Goal: Find specific page/section: Find specific page/section

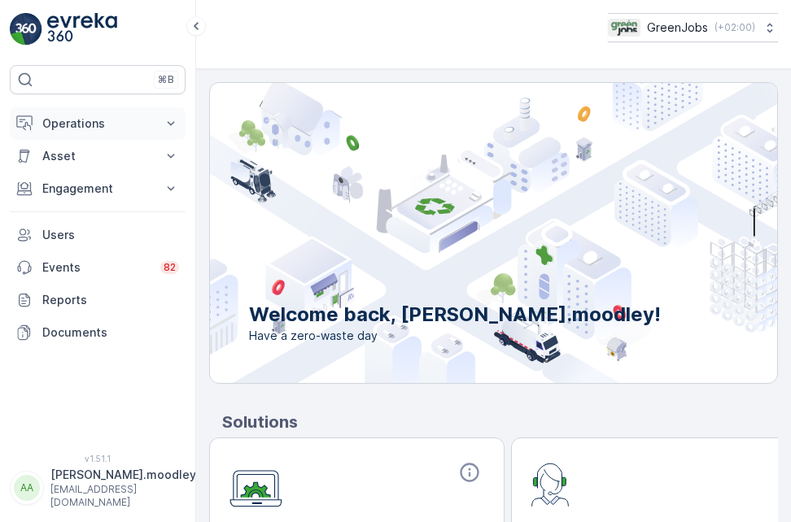
click at [170, 121] on icon at bounding box center [171, 124] width 16 height 16
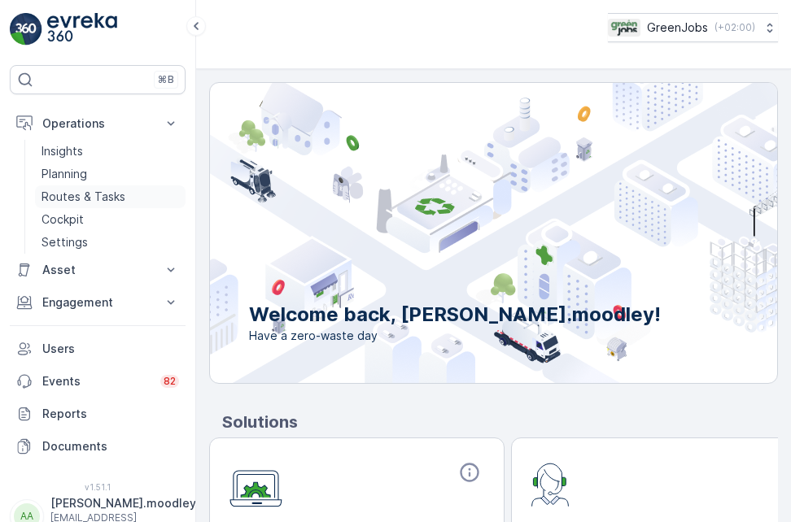
click at [74, 192] on p "Routes & Tasks" at bounding box center [83, 197] width 84 height 16
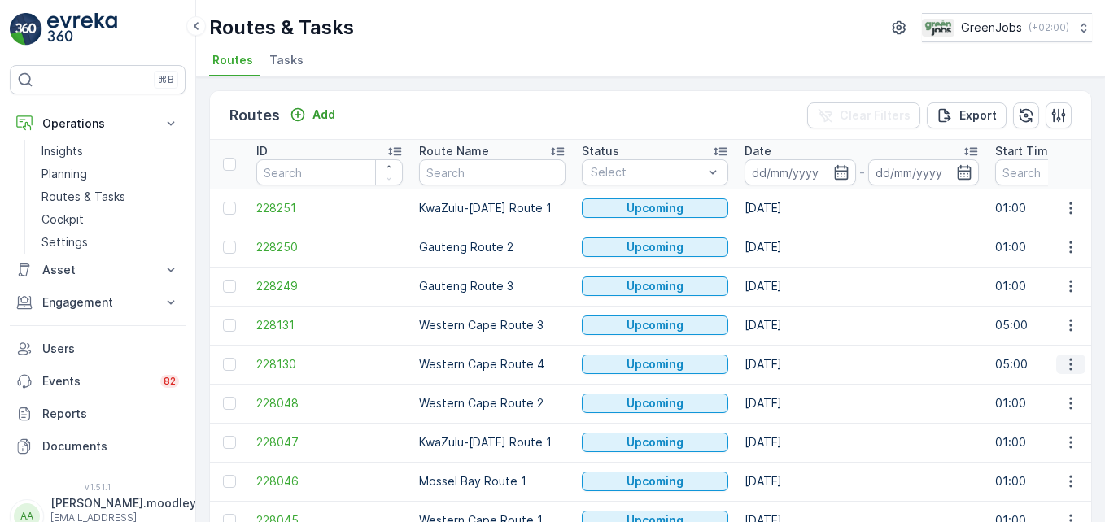
click at [790, 363] on icon "button" at bounding box center [1070, 364] width 16 height 16
click at [783, 168] on input at bounding box center [799, 172] width 111 height 26
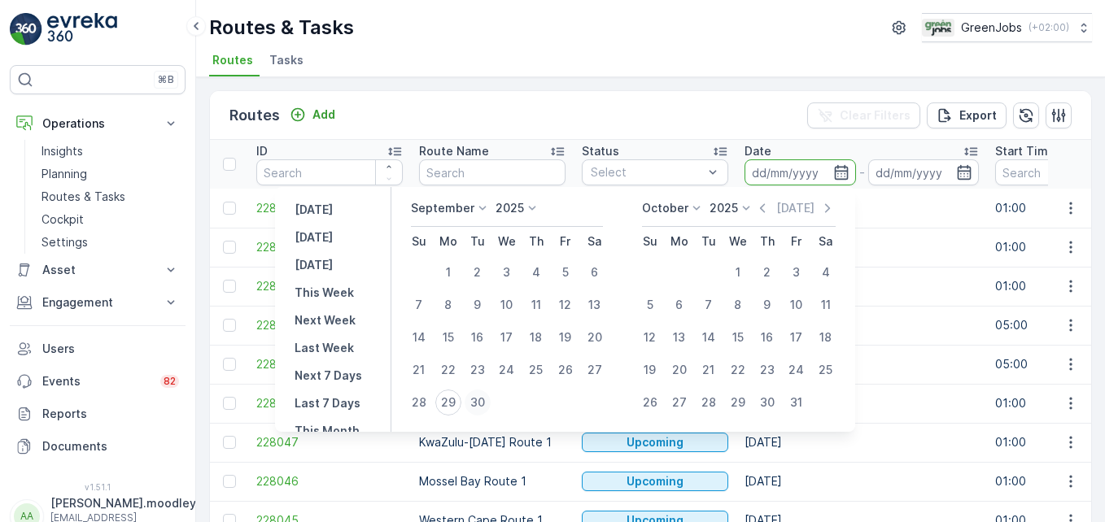
click at [477, 402] on div "30" at bounding box center [477, 403] width 26 height 26
type input "[DATE]"
click at [477, 402] on div "30" at bounding box center [477, 403] width 26 height 26
type input "[DATE]"
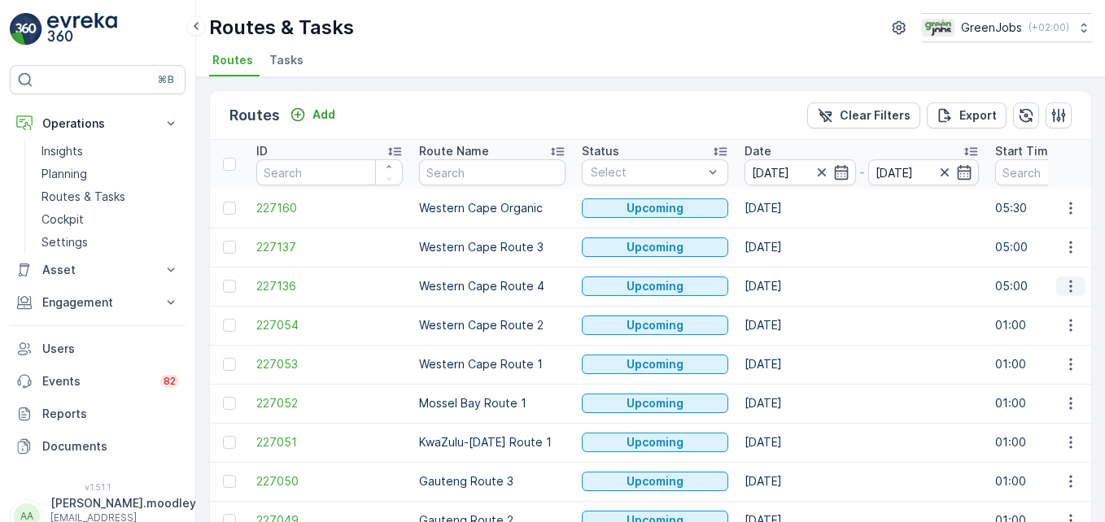
click at [790, 285] on icon "button" at bounding box center [1070, 286] width 16 height 16
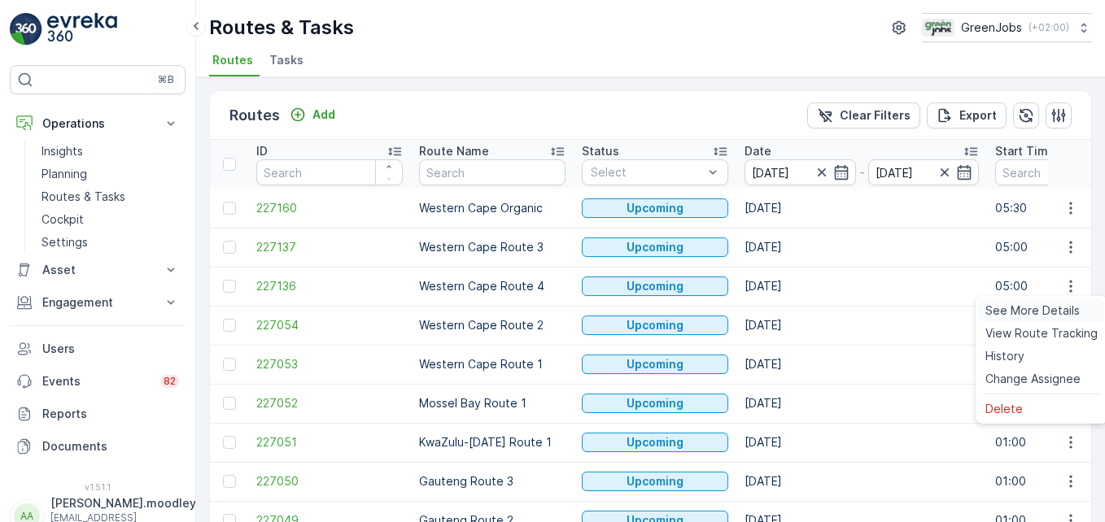
click at [790, 311] on span "See More Details" at bounding box center [1032, 311] width 94 height 16
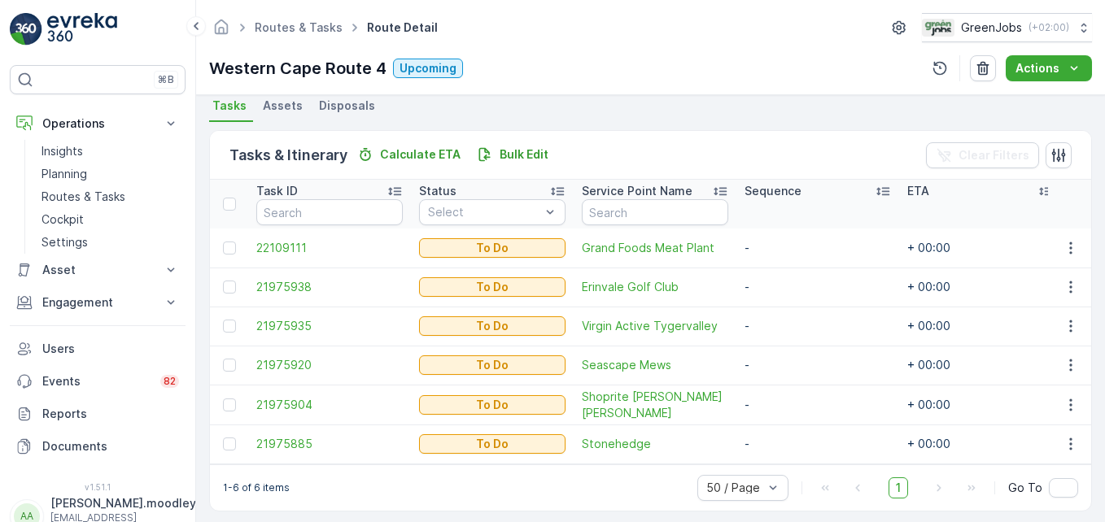
scroll to position [377, 0]
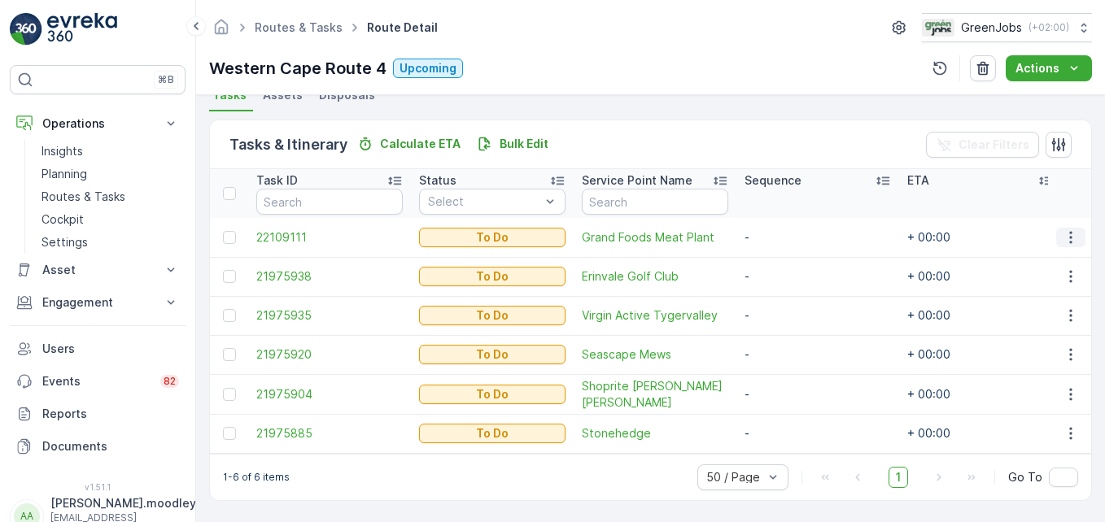
click at [790, 229] on icon "button" at bounding box center [1070, 237] width 16 height 16
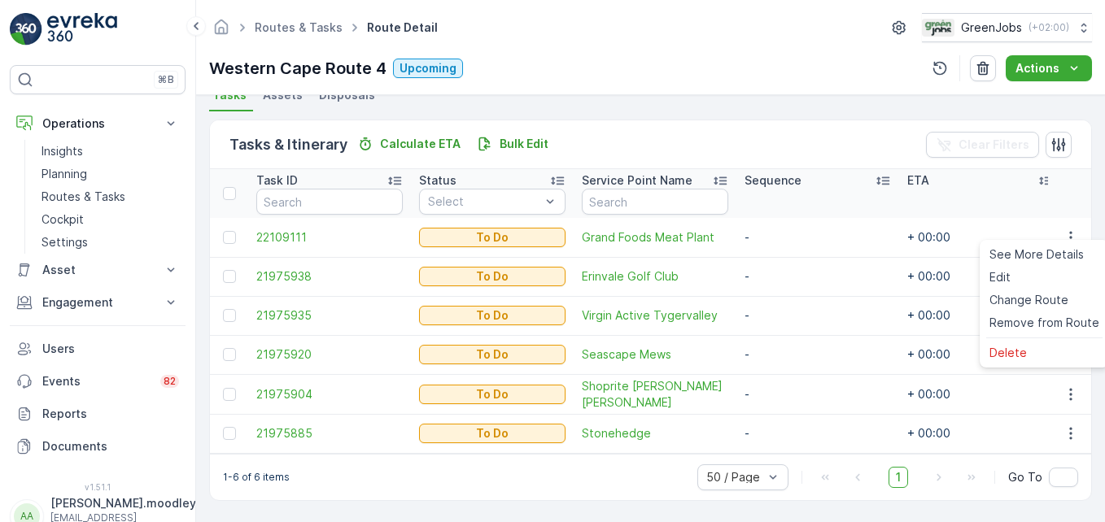
click at [790, 303] on td "-" at bounding box center [817, 315] width 163 height 39
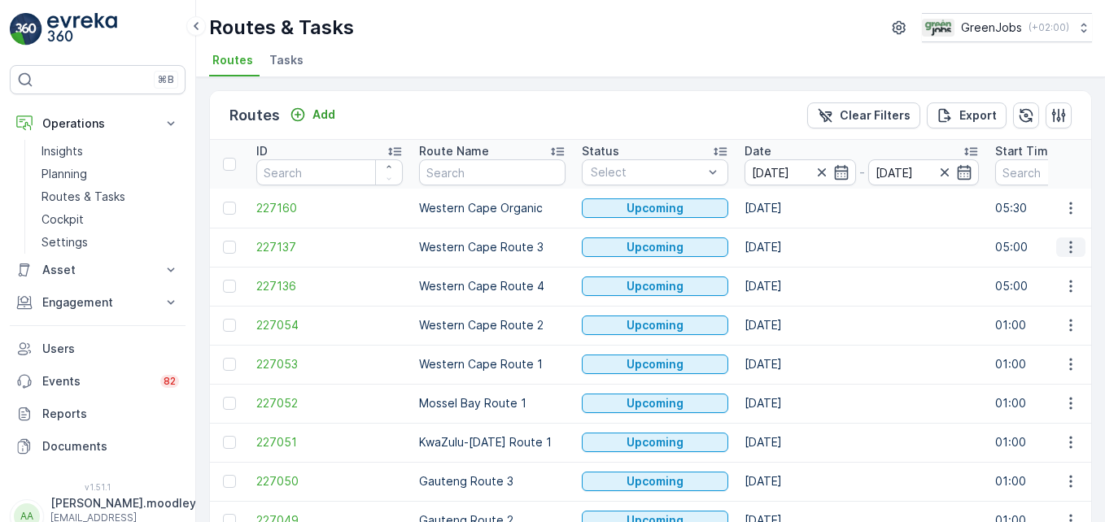
click at [790, 249] on icon "button" at bounding box center [1070, 247] width 16 height 16
click at [790, 272] on span "See More Details" at bounding box center [1032, 272] width 94 height 16
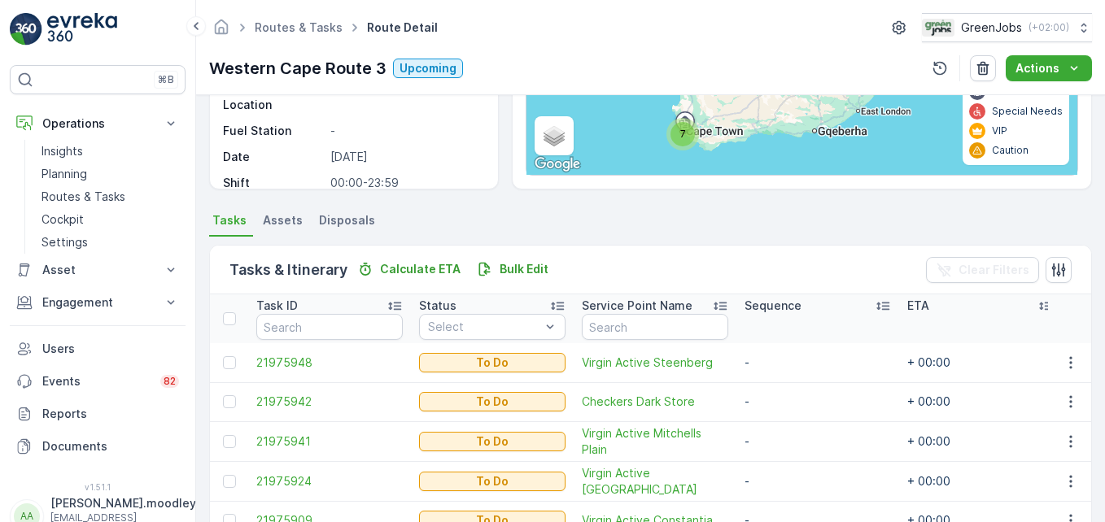
scroll to position [325, 0]
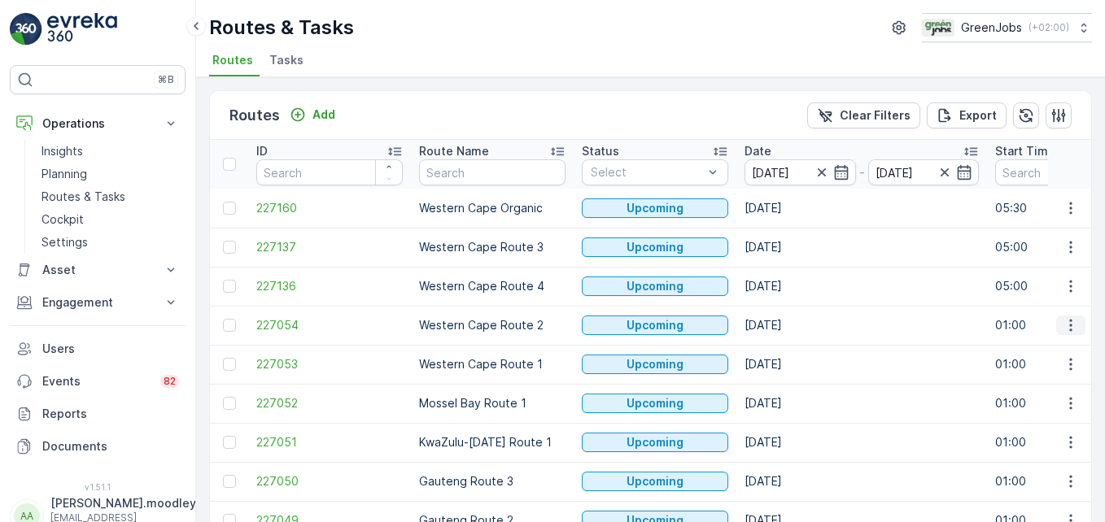
click at [790, 326] on icon "button" at bounding box center [1070, 325] width 16 height 16
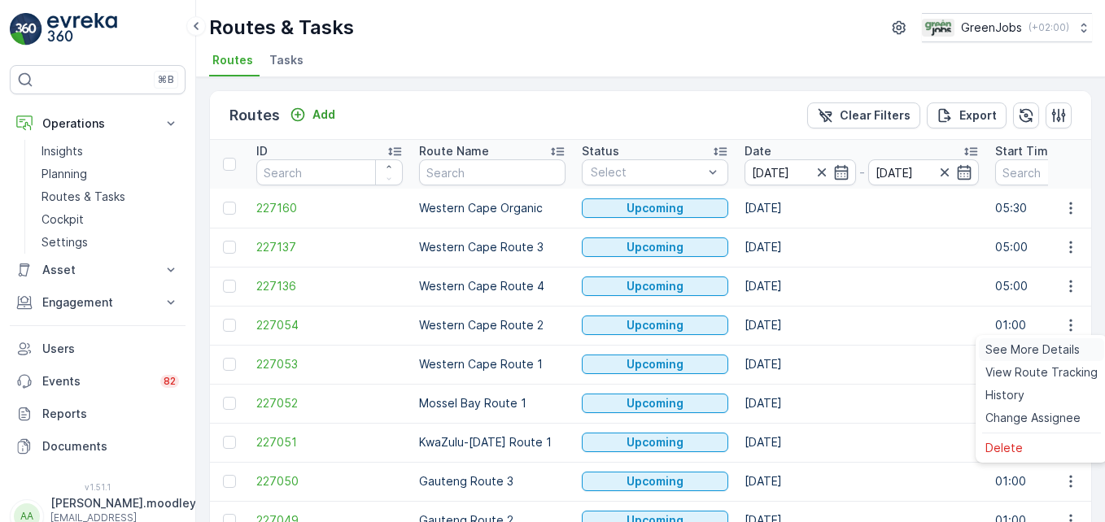
click at [790, 346] on span "See More Details" at bounding box center [1032, 350] width 94 height 16
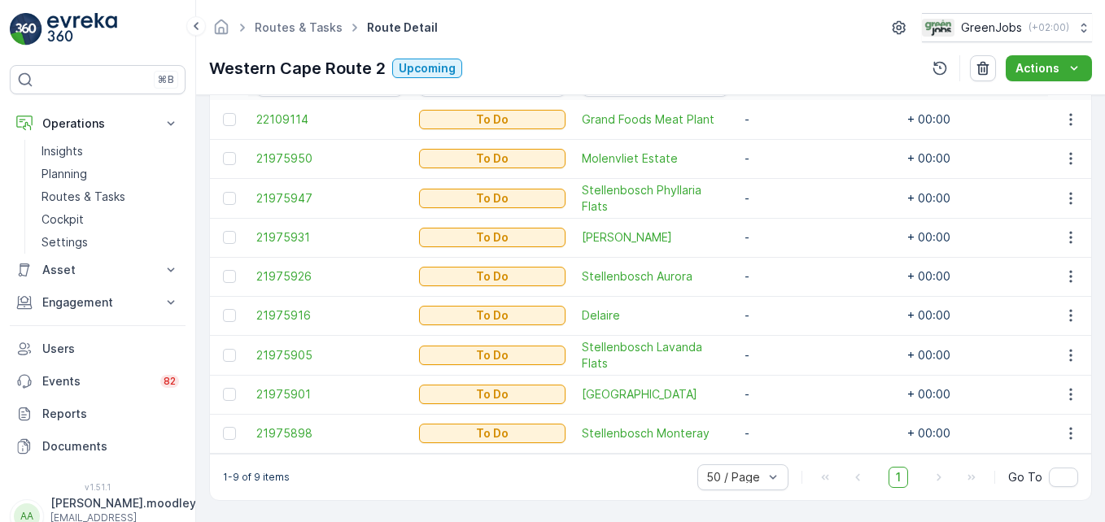
scroll to position [495, 0]
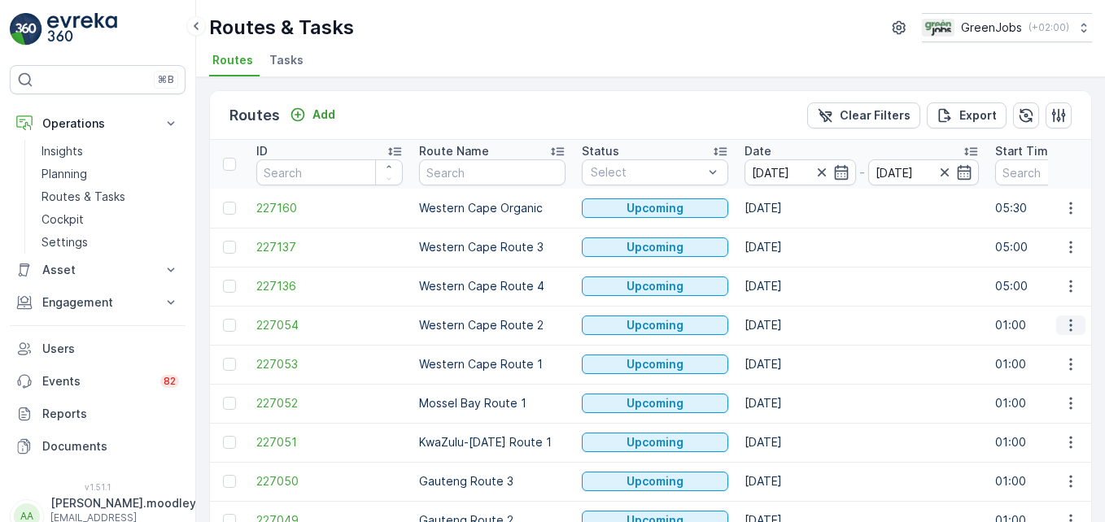
click at [790, 329] on icon "button" at bounding box center [1070, 325] width 16 height 16
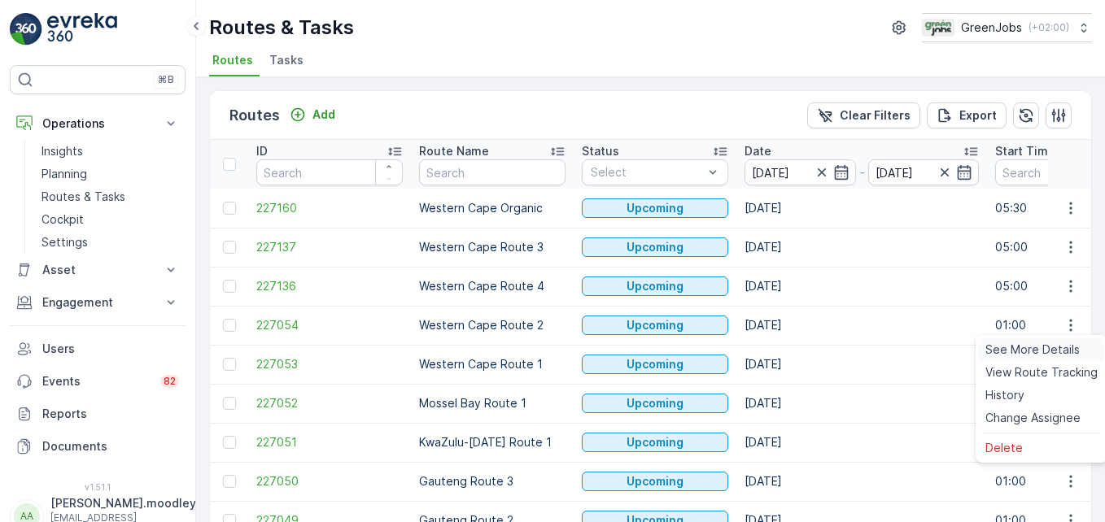
click at [790, 344] on span "See More Details" at bounding box center [1032, 350] width 94 height 16
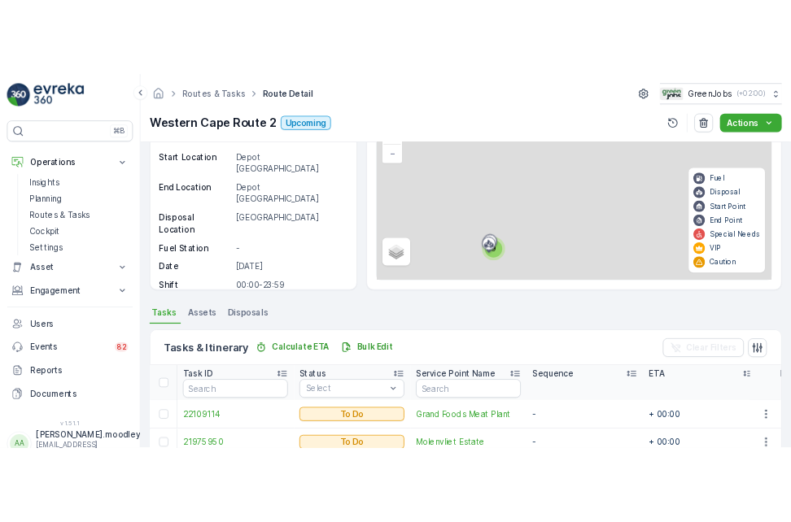
scroll to position [407, 0]
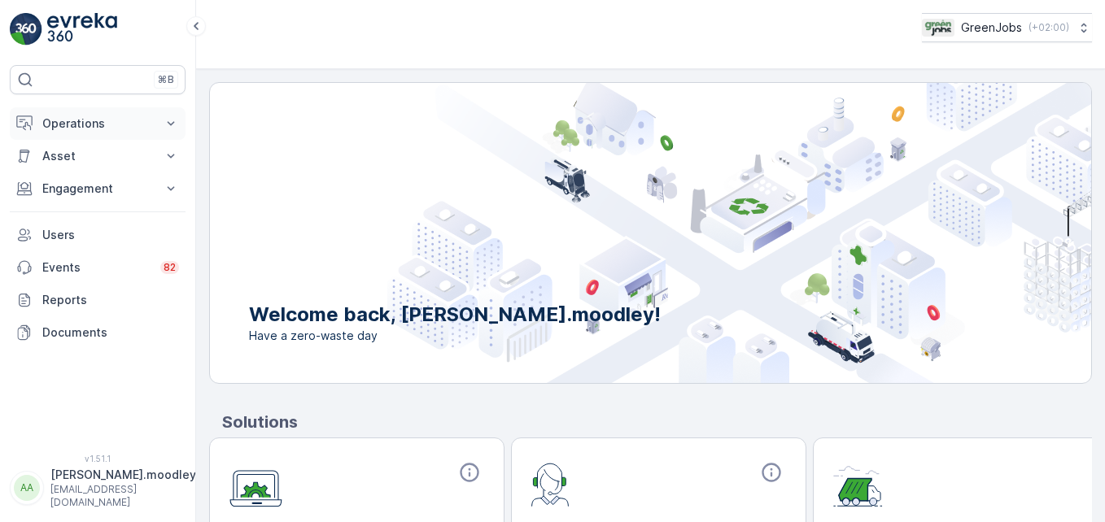
click at [170, 122] on icon at bounding box center [171, 124] width 16 height 16
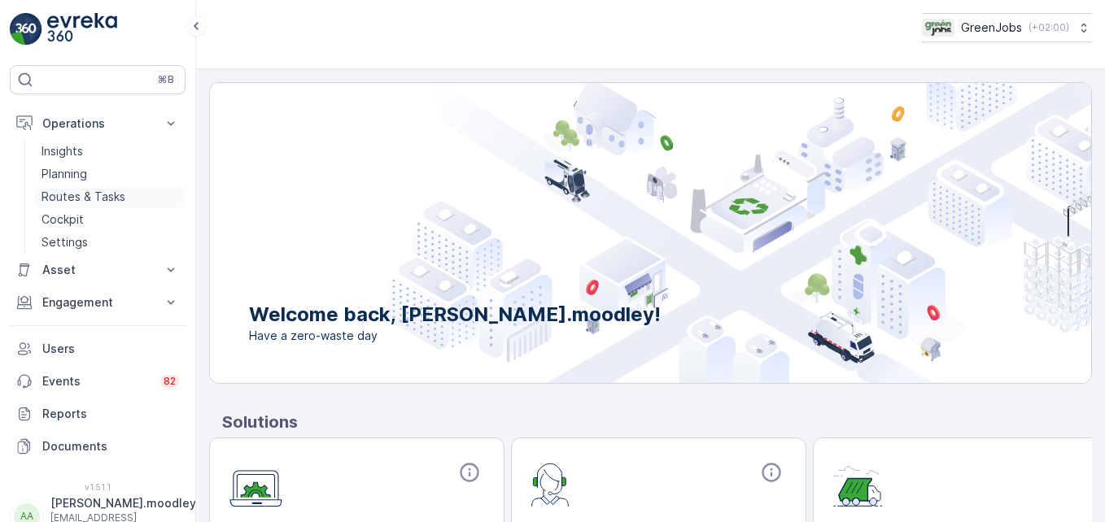
click at [104, 197] on p "Routes & Tasks" at bounding box center [83, 197] width 84 height 16
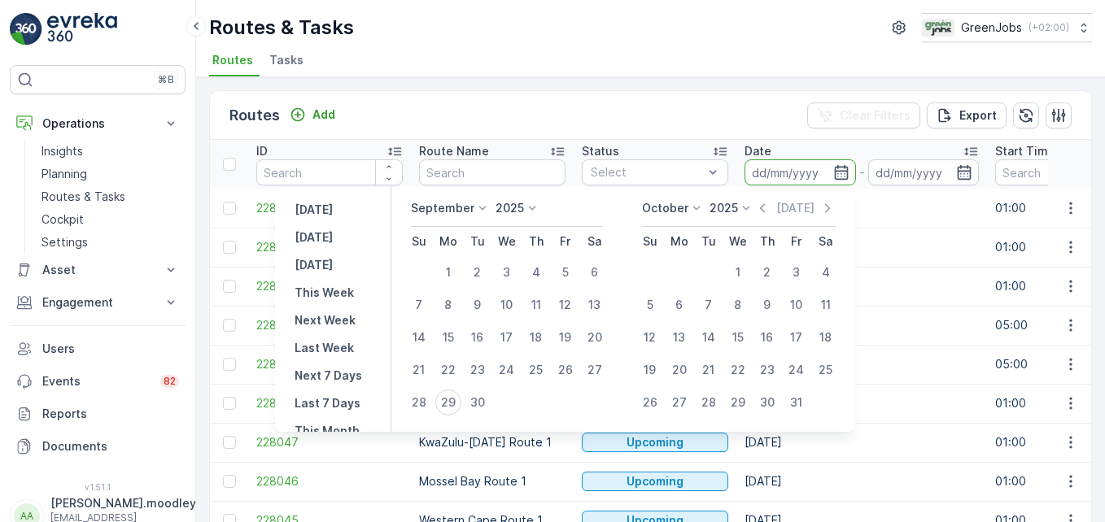
click at [764, 168] on input at bounding box center [799, 172] width 111 height 26
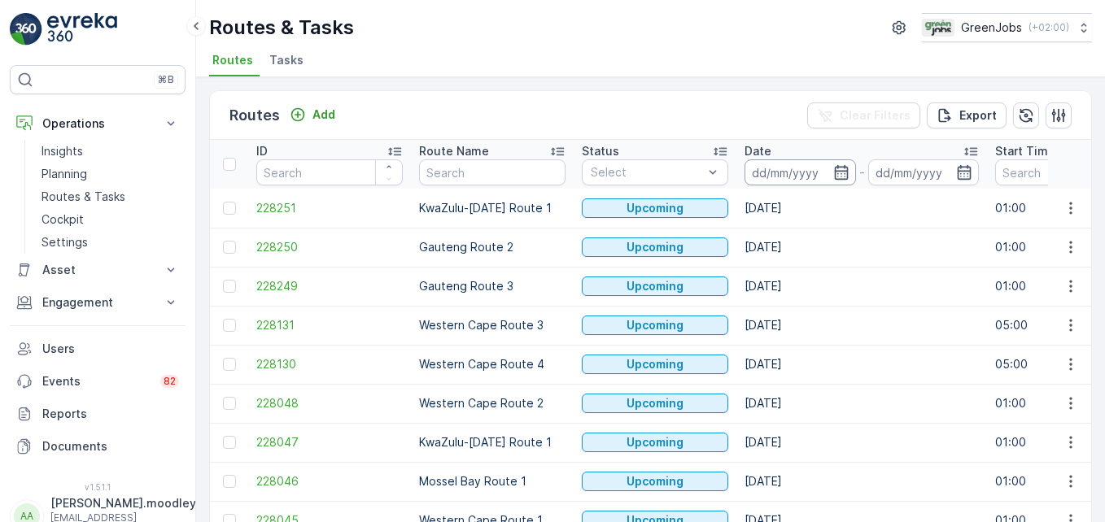
click at [761, 166] on input at bounding box center [799, 172] width 111 height 26
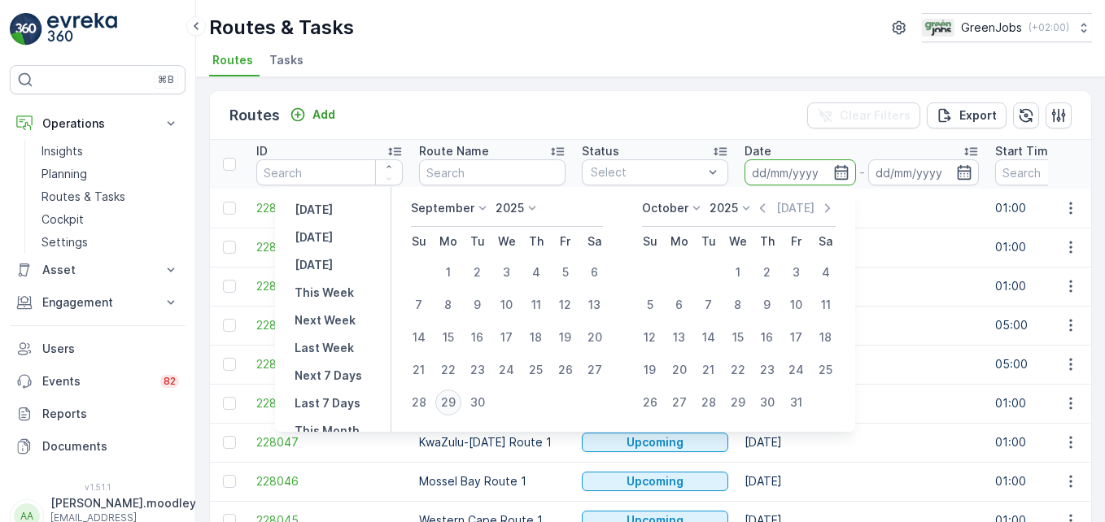
click at [450, 398] on div "29" at bounding box center [448, 403] width 26 height 26
type input "[DATE]"
click at [450, 398] on div "29" at bounding box center [448, 403] width 26 height 26
type input "[DATE]"
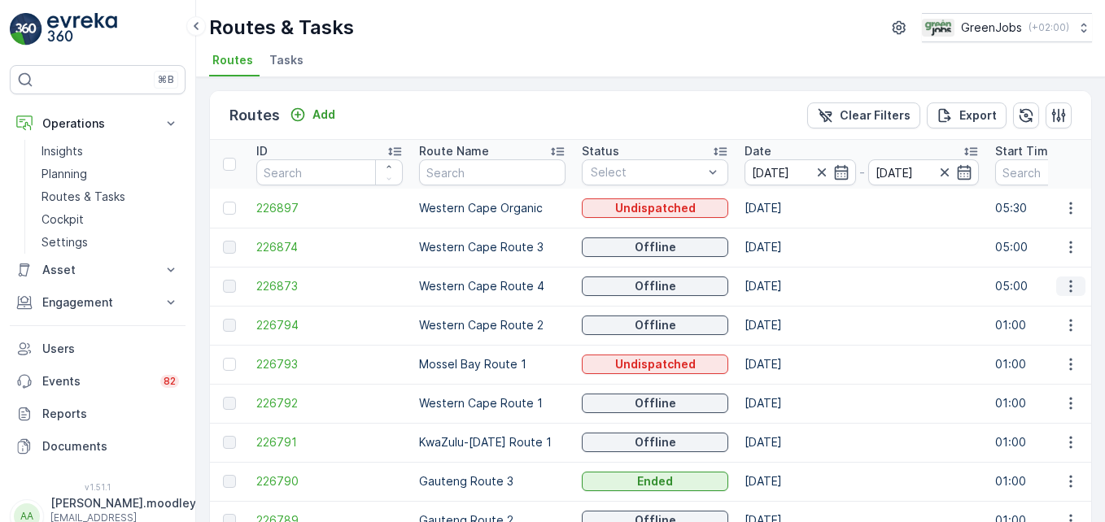
click at [790, 286] on icon "button" at bounding box center [1070, 286] width 16 height 16
click at [790, 310] on span "See More Details" at bounding box center [1032, 311] width 94 height 16
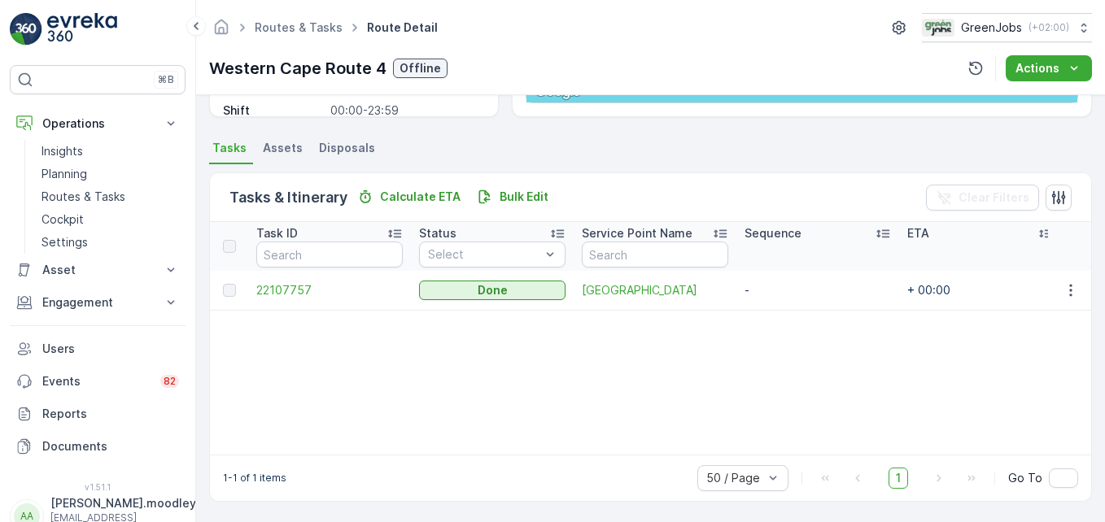
scroll to position [317, 0]
click at [790, 287] on icon "button" at bounding box center [1070, 289] width 16 height 16
click at [790, 314] on span "See More Details" at bounding box center [1051, 314] width 94 height 16
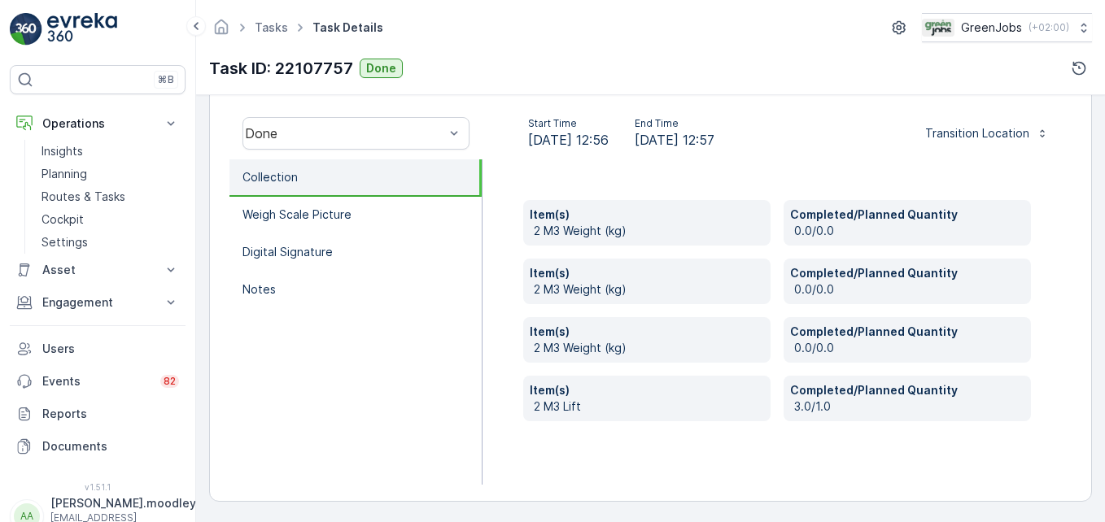
scroll to position [504, 0]
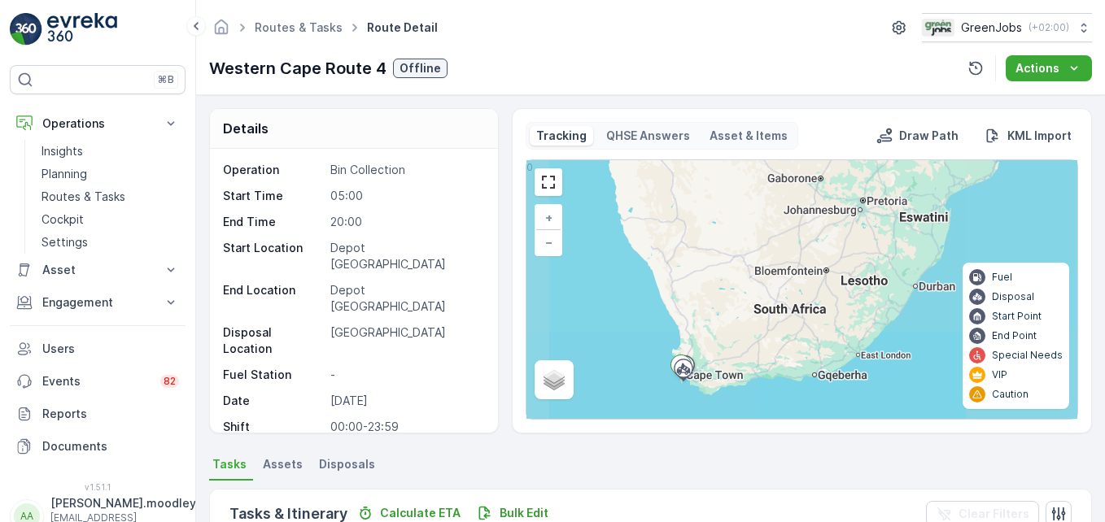
scroll to position [317, 0]
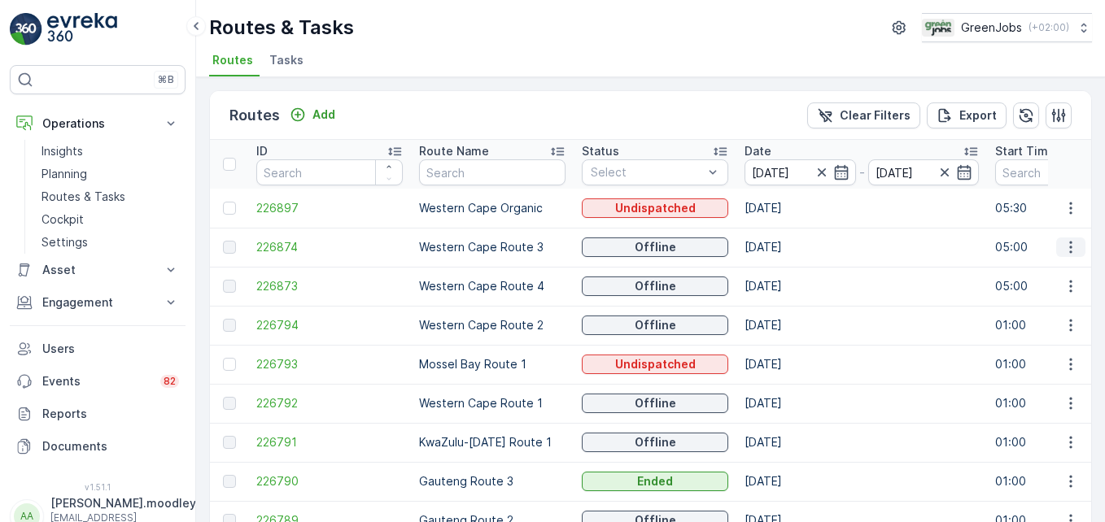
click at [790, 248] on icon "button" at bounding box center [1070, 247] width 16 height 16
click at [790, 268] on span "See More Details" at bounding box center [1032, 272] width 94 height 16
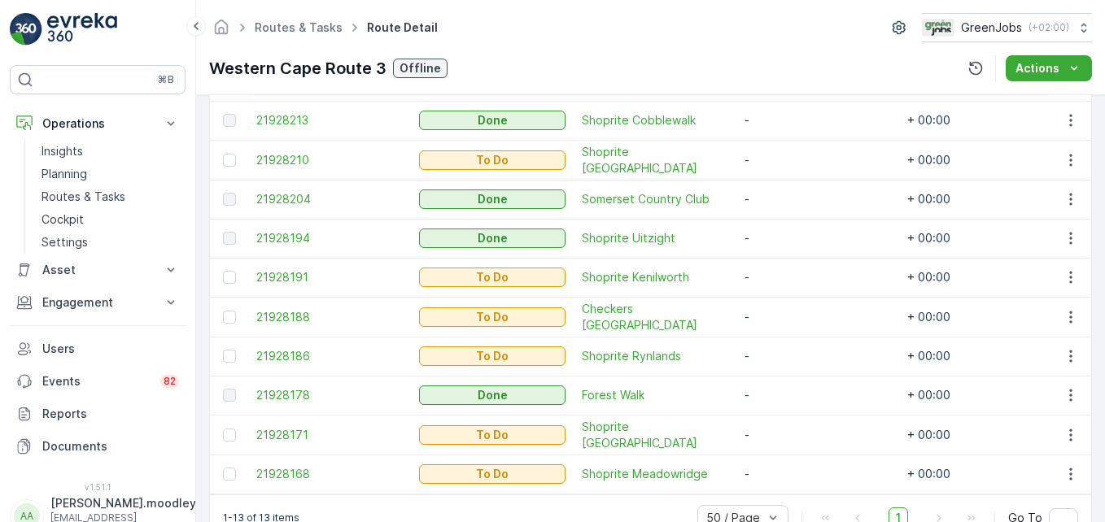
scroll to position [651, 0]
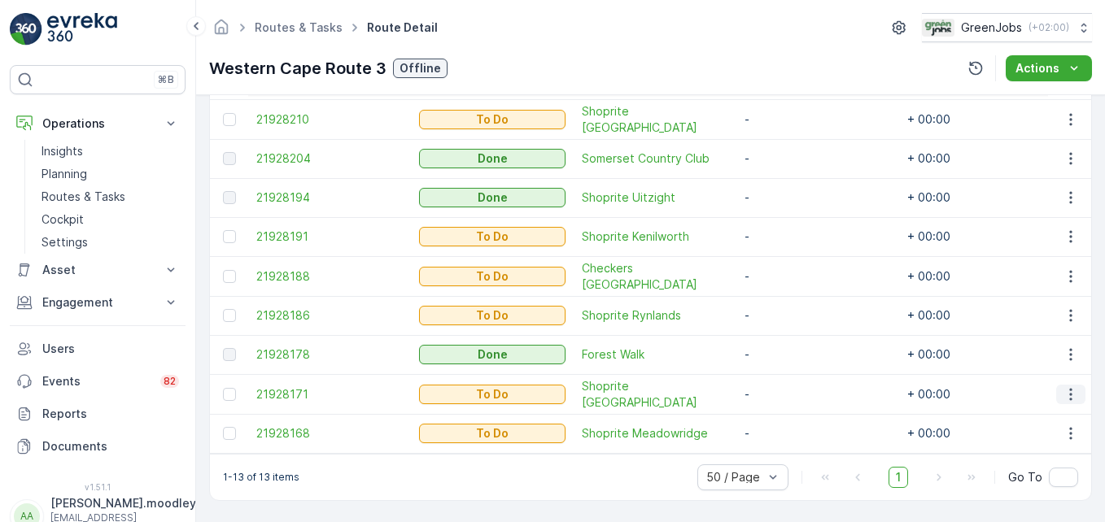
click at [790, 388] on icon "button" at bounding box center [1070, 394] width 2 height 12
click at [790, 258] on span "See More Details" at bounding box center [1036, 263] width 94 height 16
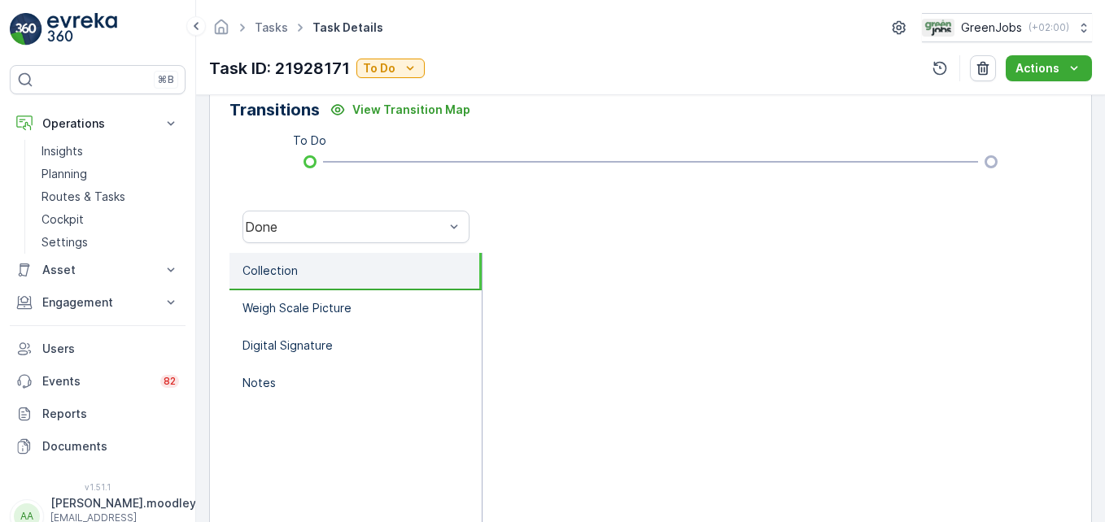
scroll to position [488, 0]
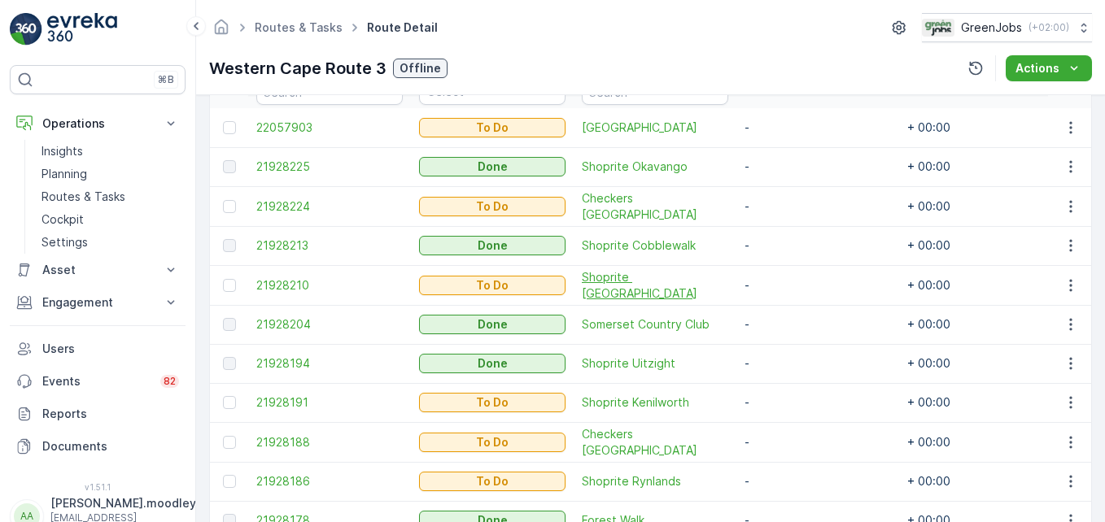
scroll to position [488, 0]
